Goal: Information Seeking & Learning: Learn about a topic

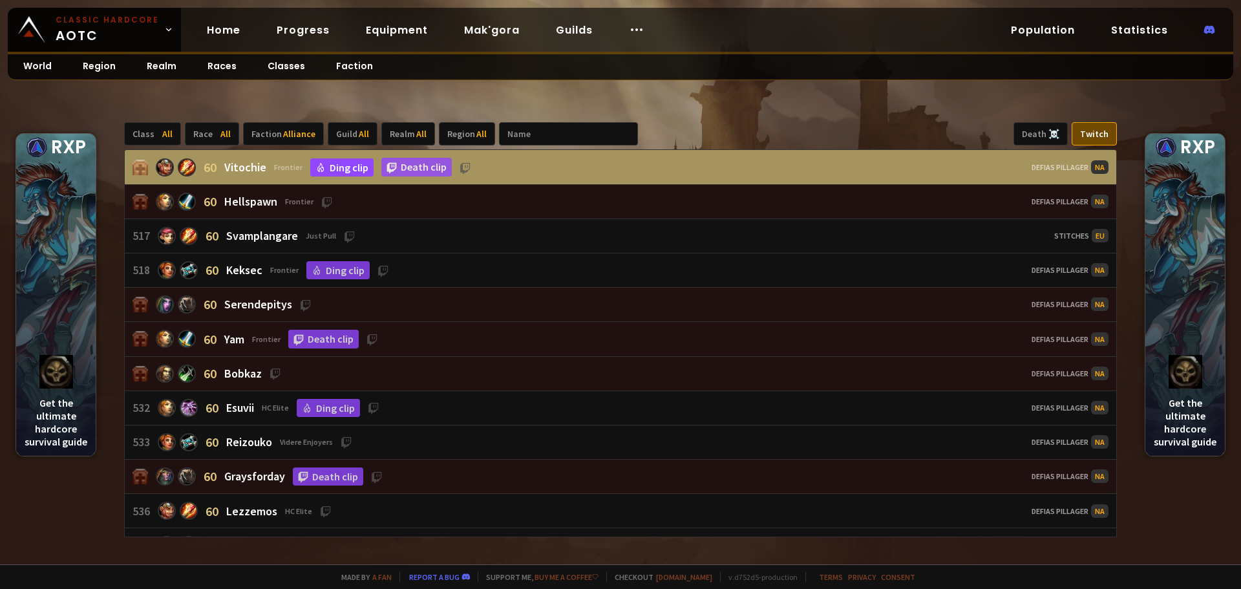
click at [332, 171] on link "Ding clip" at bounding box center [341, 167] width 63 height 18
click at [414, 173] on link "Death clip" at bounding box center [416, 167] width 70 height 19
click at [297, 132] on span "Alliance" at bounding box center [299, 134] width 32 height 12
click at [411, 107] on div "Class All Race All Faction Alliance Guild All Realm All Region All Death ☠️ Twi…" at bounding box center [620, 330] width 1241 height 468
click at [46, 63] on link "World" at bounding box center [37, 66] width 59 height 25
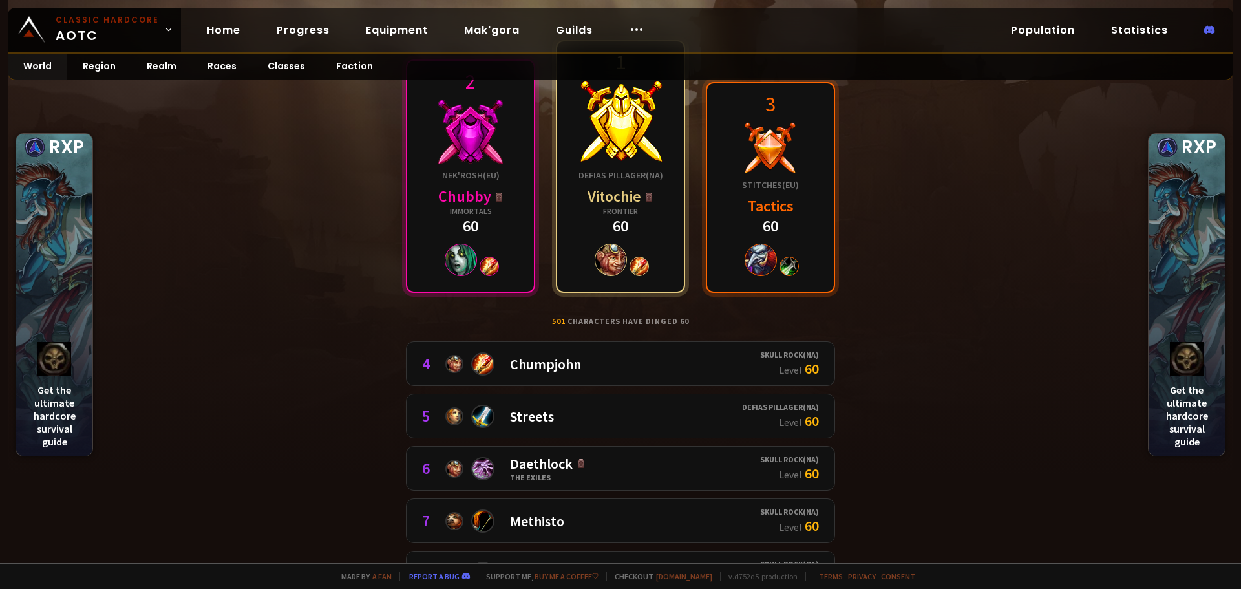
scroll to position [129, 0]
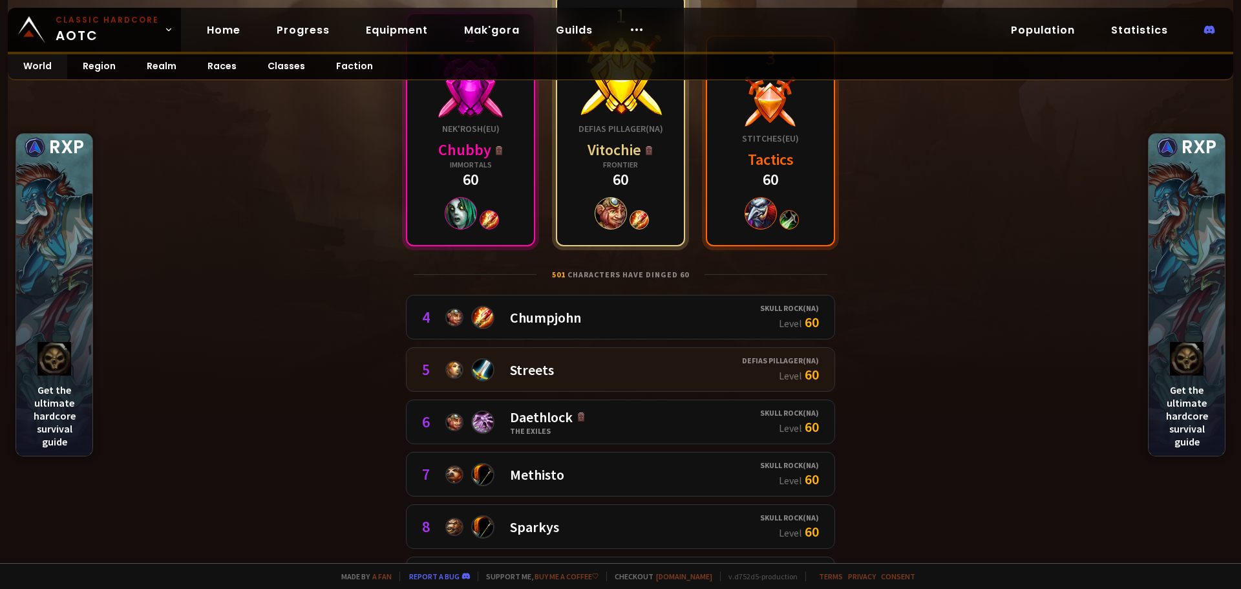
click at [518, 366] on div "Streets" at bounding box center [532, 370] width 44 height 18
